Goal: Find specific page/section: Find specific page/section

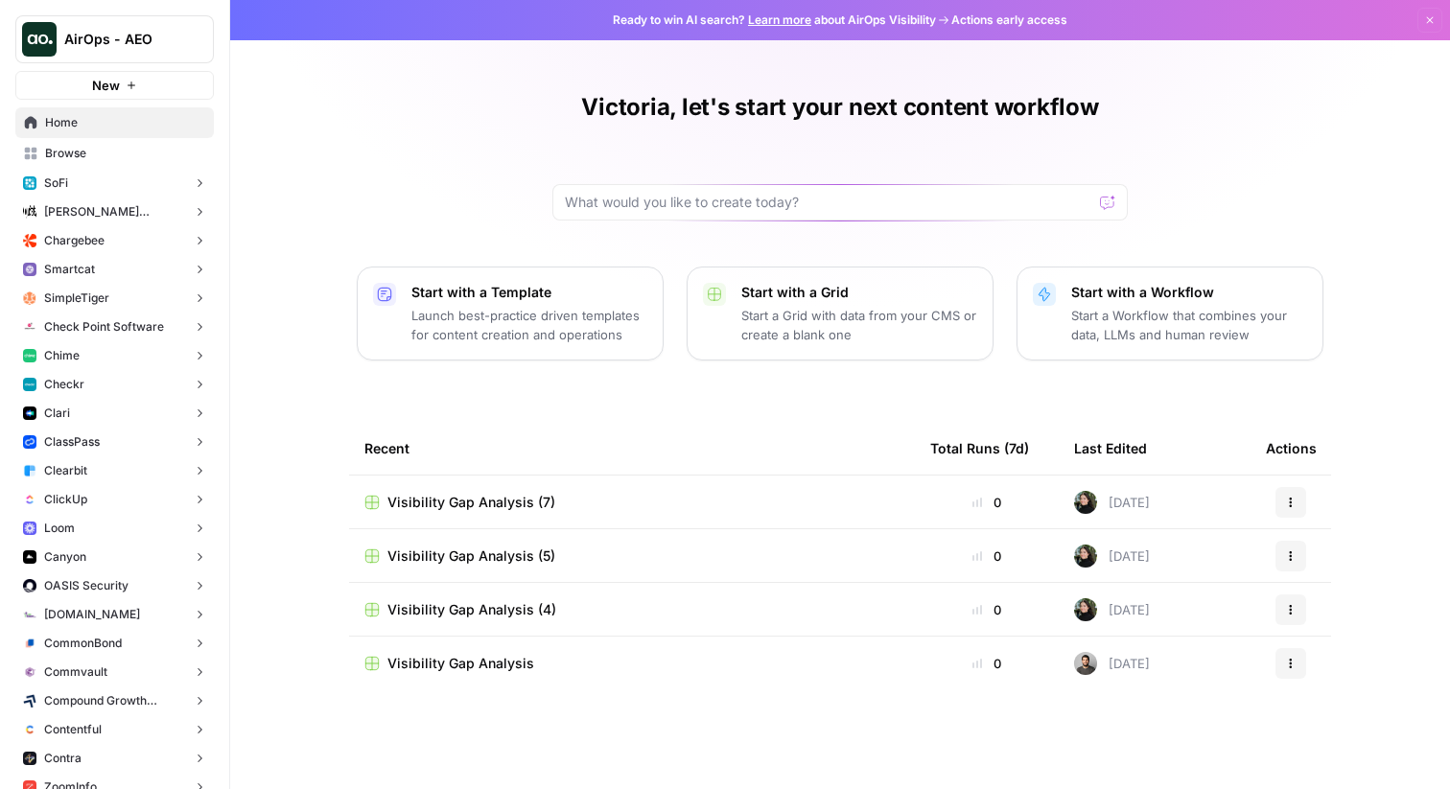
click at [112, 238] on button "Chargebee" at bounding box center [114, 240] width 198 height 29
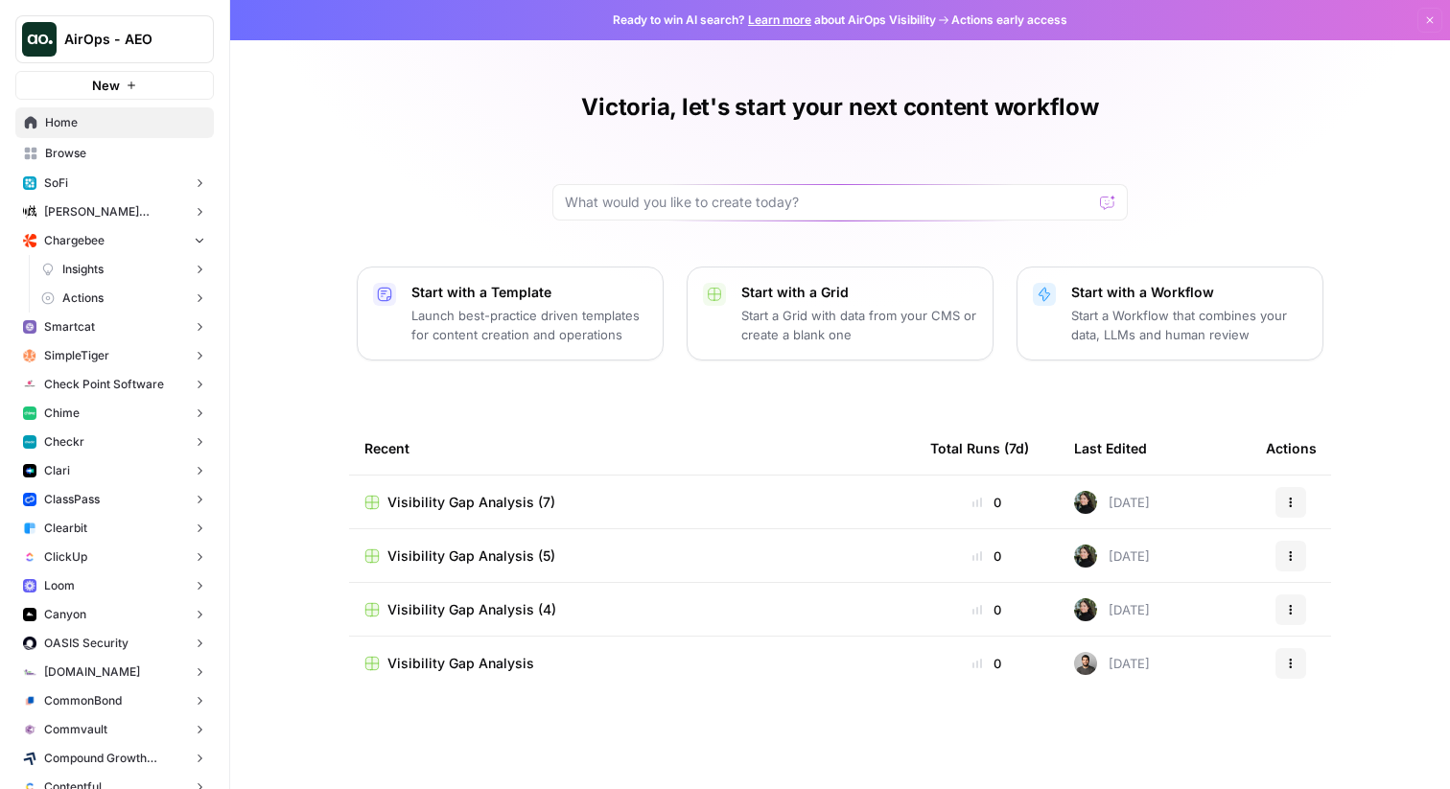
click at [117, 272] on link "Insights" at bounding box center [124, 269] width 180 height 29
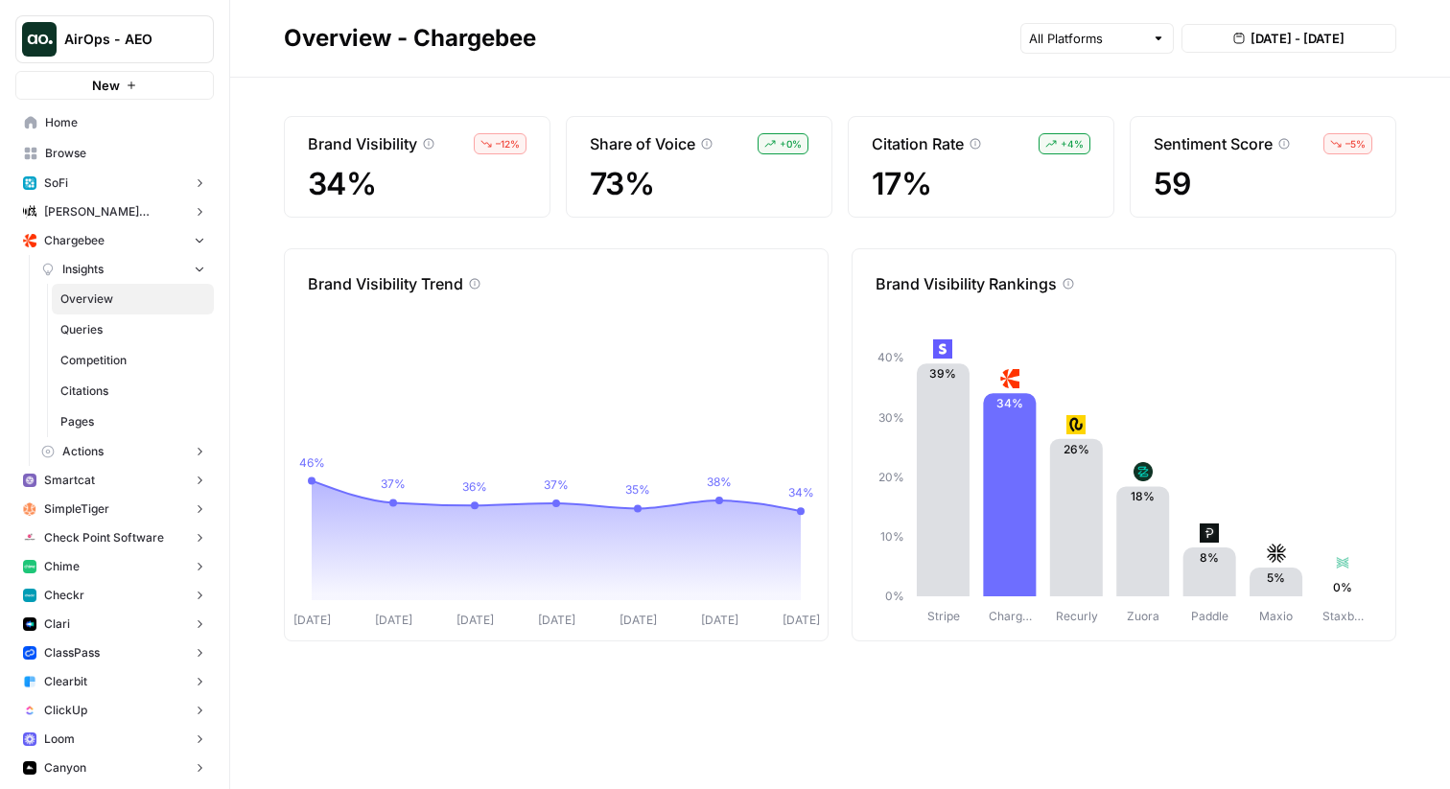
click at [90, 326] on span "Queries" at bounding box center [132, 329] width 145 height 17
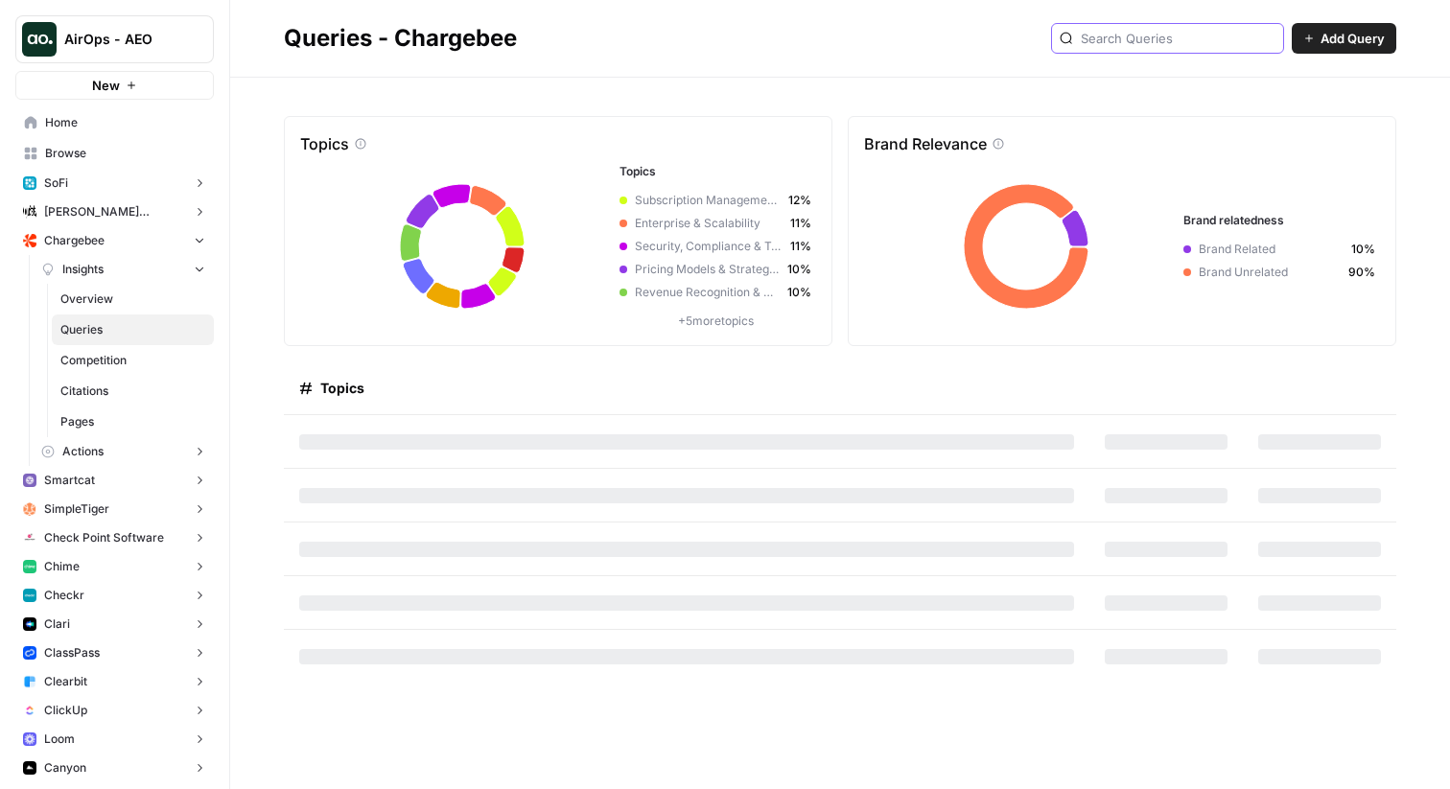
click at [1198, 47] on input "text" at bounding box center [1178, 38] width 195 height 19
type input "o"
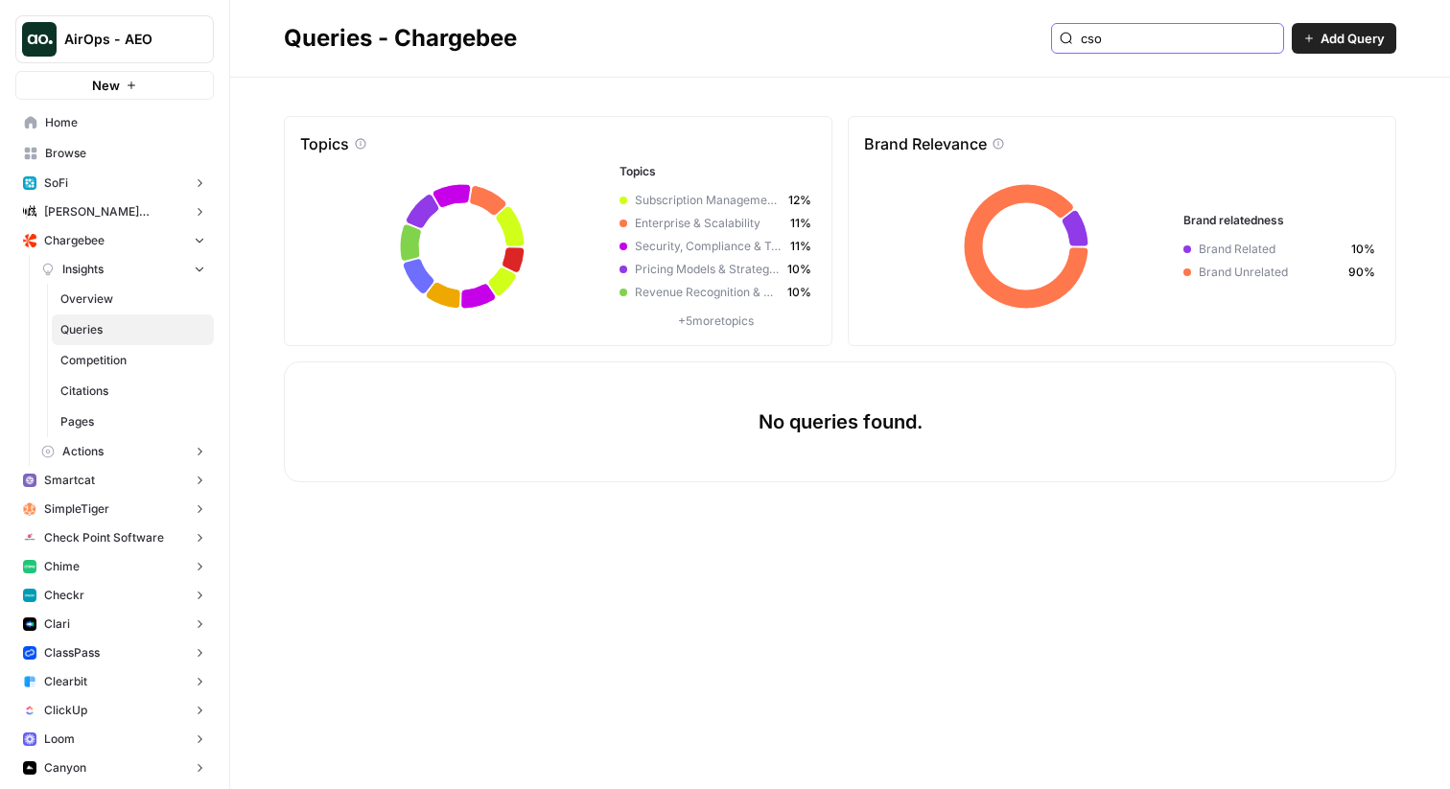
click at [1172, 45] on input "cso" at bounding box center [1178, 38] width 195 height 19
type input "cso"
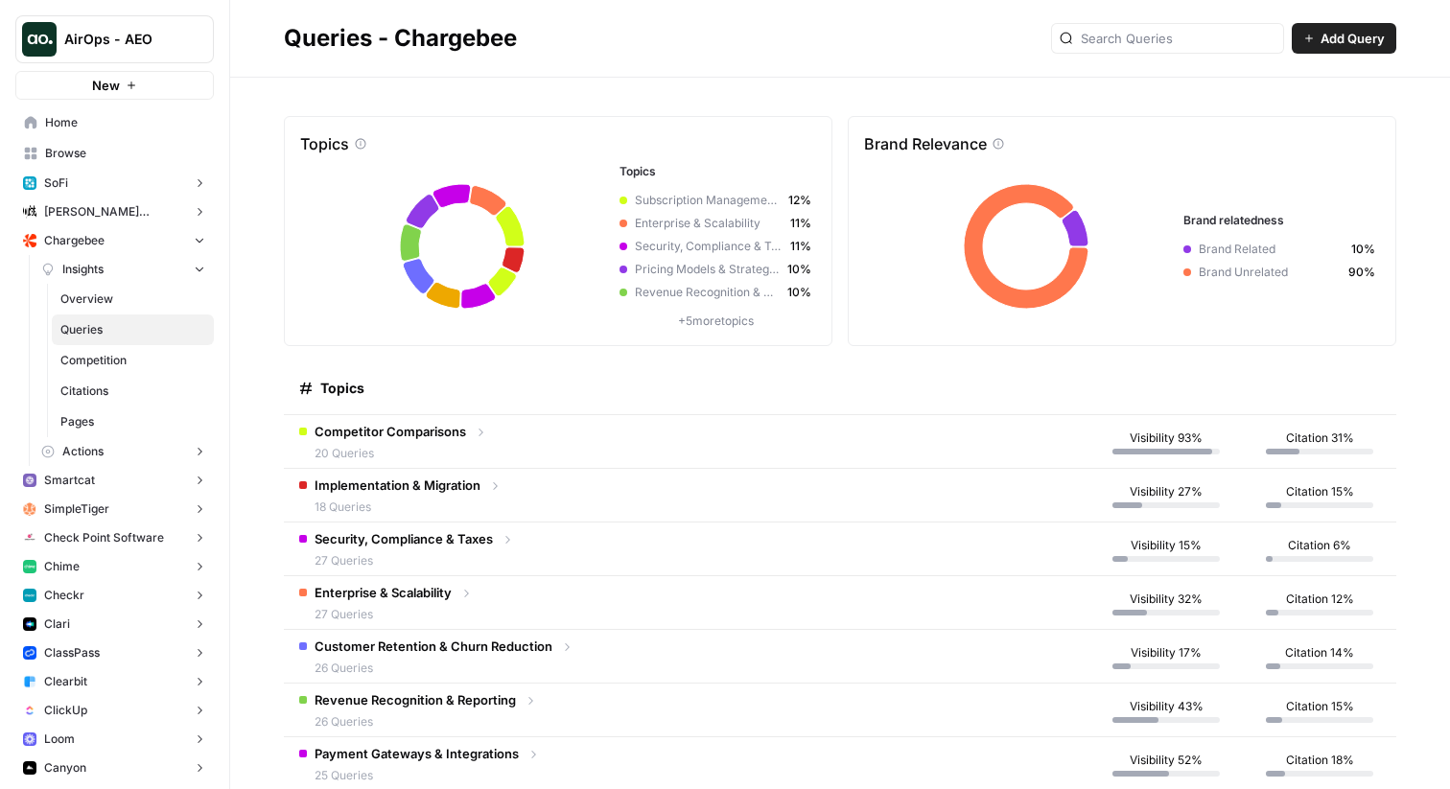
click at [716, 65] on header "Queries - Chargebee Add Query" at bounding box center [840, 39] width 1220 height 78
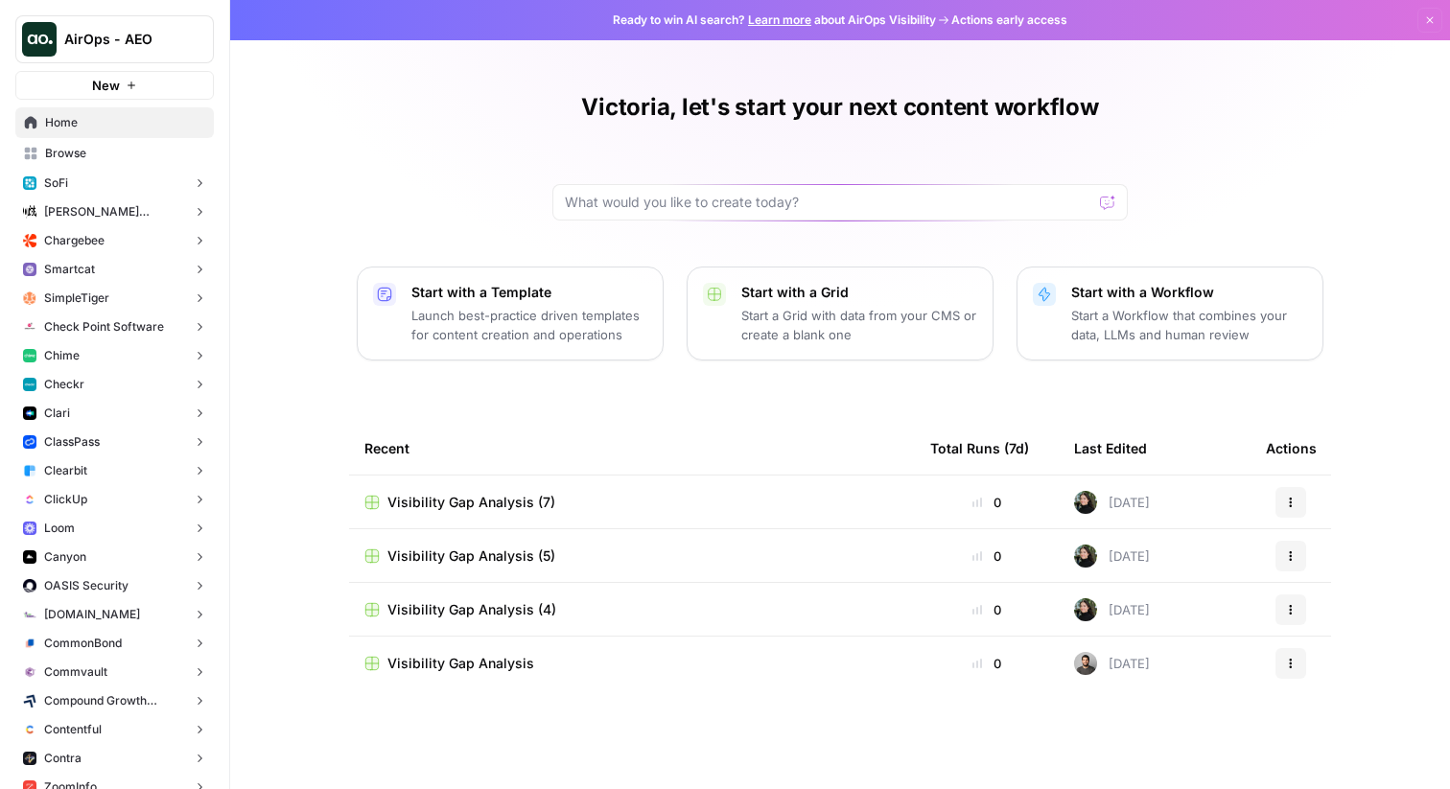
click at [444, 172] on div "Victoria, let's start your next content workflow Start with a Template Launch b…" at bounding box center [840, 394] width 1220 height 789
